Goal: Information Seeking & Learning: Find specific page/section

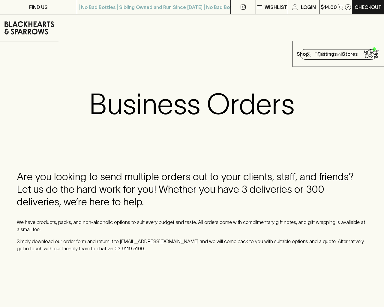
scroll to position [498, 0]
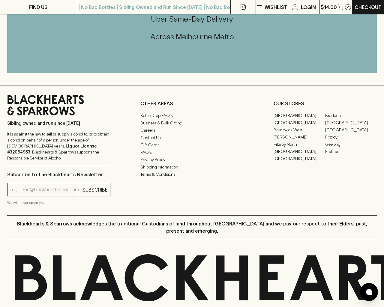
type input "[EMAIL_ADDRESS]"
type input "1"
type input "e"
type input "Elderton E Series Chardonnay 2023"
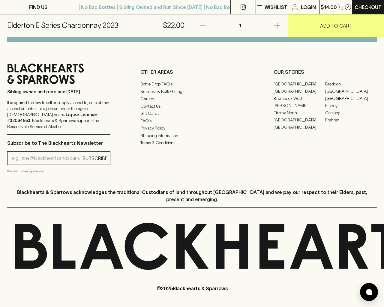
scroll to position [362, 0]
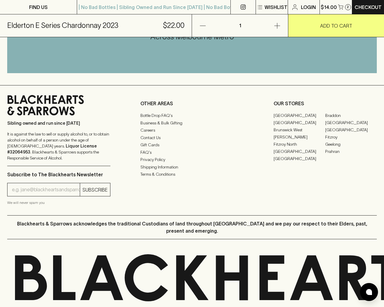
type input "e"
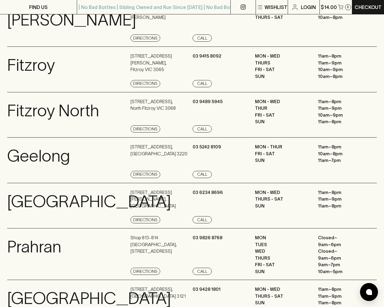
scroll to position [805, 0]
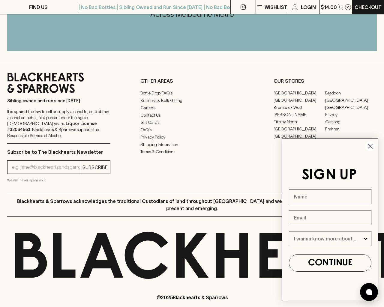
type input "e"
